Goal: Find specific page/section: Find specific page/section

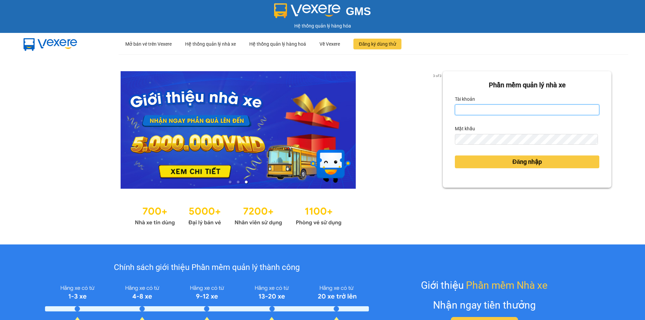
click at [475, 105] on input "Tài khoản" at bounding box center [527, 109] width 144 height 11
type input "giang.ducdat"
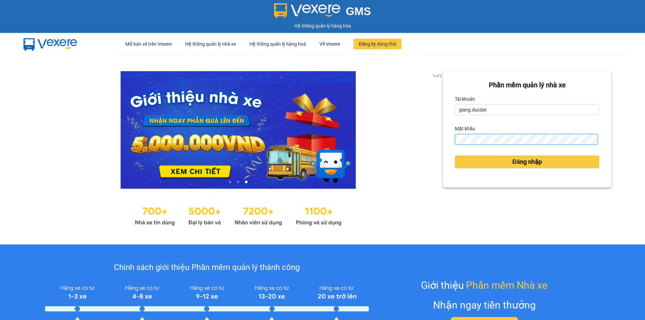
click at [455, 155] on button "Đăng nhập" at bounding box center [527, 161] width 144 height 13
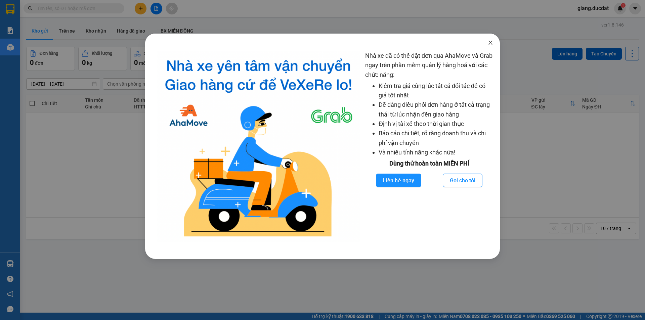
click at [488, 43] on span "Close" at bounding box center [490, 43] width 19 height 19
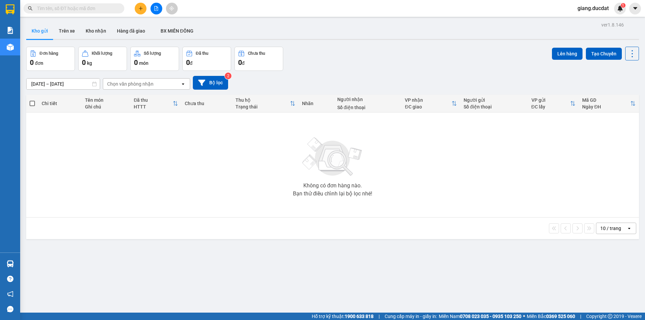
click at [107, 7] on input "text" at bounding box center [76, 8] width 79 height 7
paste input "973987578"
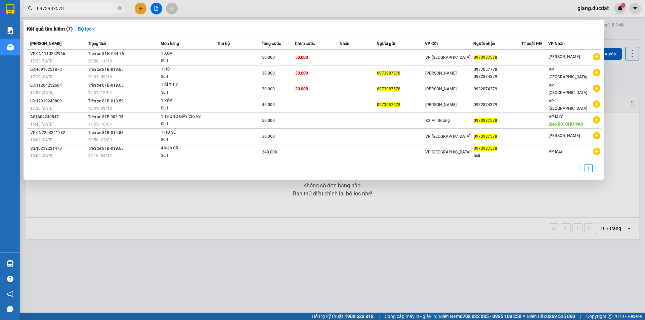
type input "0973987578"
click at [118, 7] on icon "close-circle" at bounding box center [120, 8] width 4 height 4
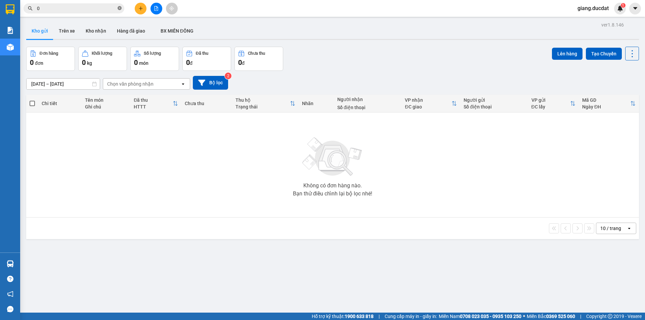
paste input "914033776"
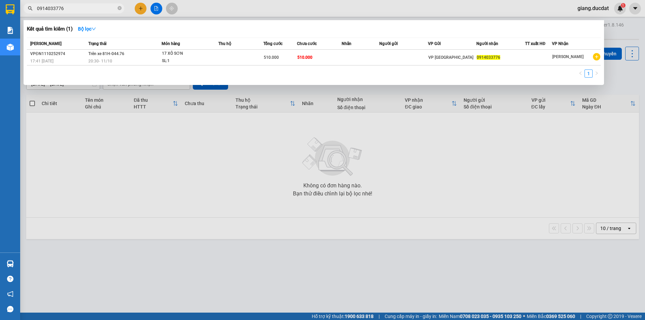
type input "0914033776"
drag, startPoint x: 119, startPoint y: 10, endPoint x: 104, endPoint y: 7, distance: 15.2
click at [119, 10] on icon "close-circle" at bounding box center [120, 8] width 4 height 4
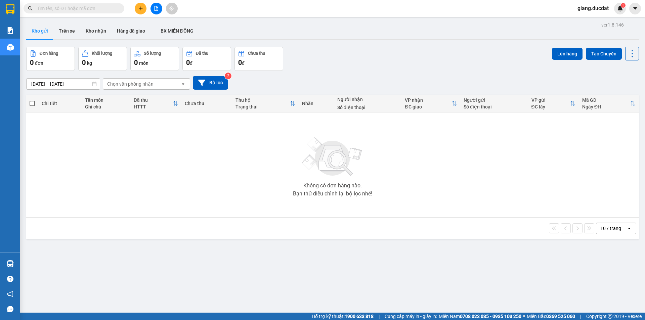
click at [100, 5] on input "text" at bounding box center [76, 8] width 79 height 7
paste input "962421739"
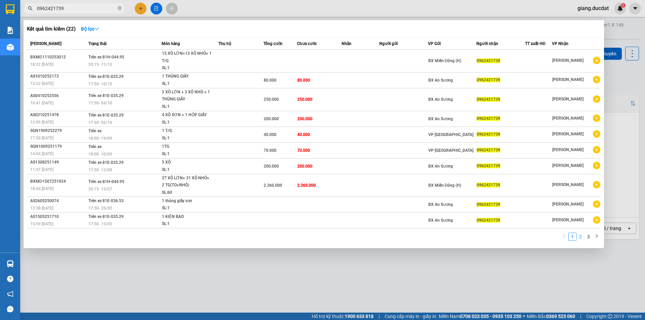
type input "0962421739"
click at [578, 236] on link "2" at bounding box center [580, 236] width 7 height 7
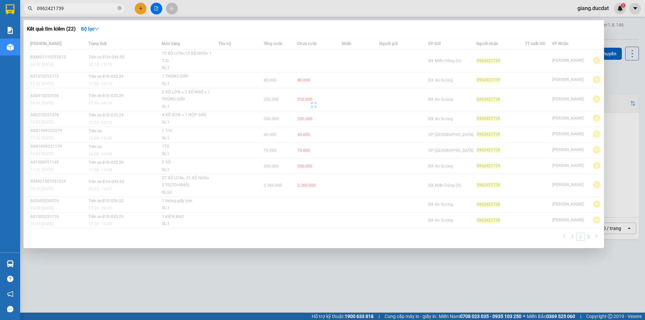
click at [581, 237] on div "Mã ĐH Trạng thái Món hàng Thu hộ Tổng cước Chưa cước Nhãn Người gửi VP Gửi Ngườ…" at bounding box center [314, 141] width 574 height 207
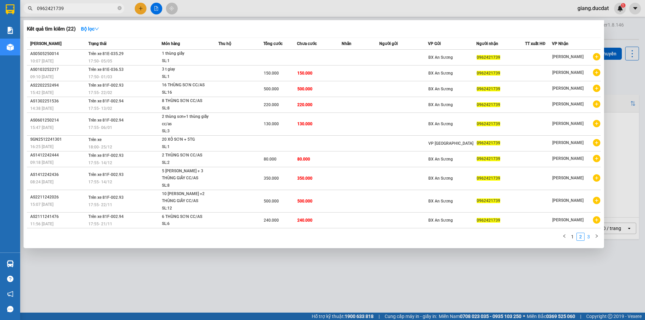
click at [588, 237] on link "3" at bounding box center [588, 236] width 7 height 7
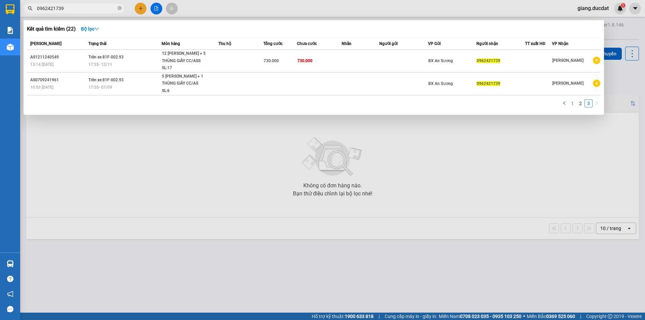
click at [572, 103] on link "1" at bounding box center [572, 103] width 7 height 7
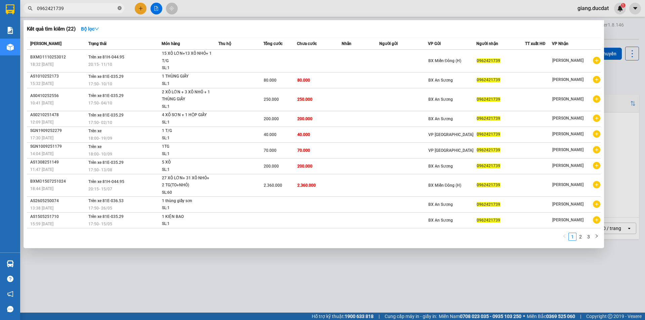
click at [120, 10] on icon "close-circle" at bounding box center [120, 8] width 4 height 4
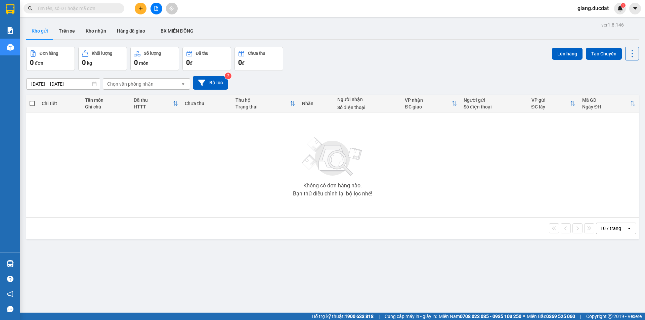
click at [101, 9] on input "text" at bounding box center [76, 8] width 79 height 7
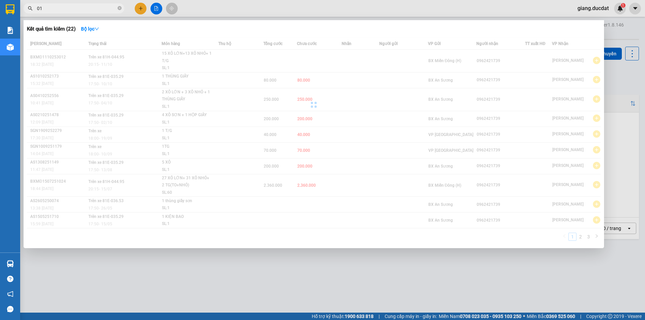
type input "0"
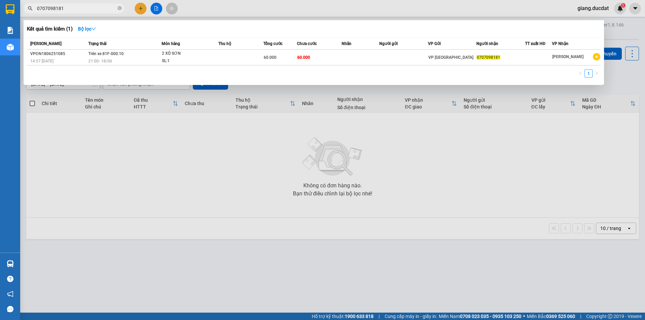
type input "0707098181"
click at [120, 8] on icon "close-circle" at bounding box center [120, 8] width 4 height 4
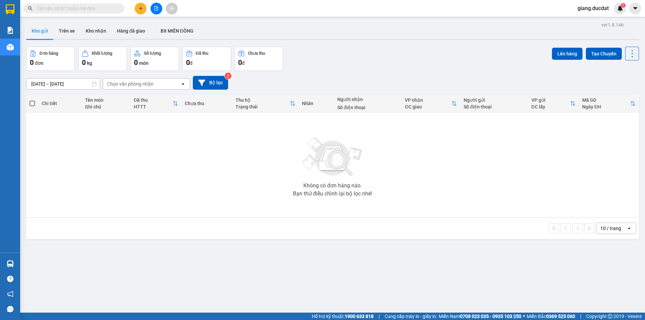
click at [85, 8] on input "text" at bounding box center [76, 8] width 79 height 7
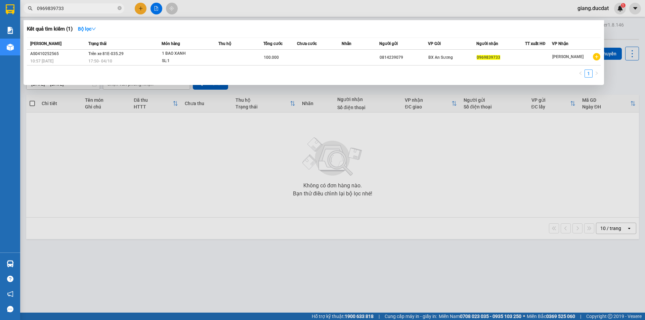
type input "0969839733"
